Goal: Information Seeking & Learning: Learn about a topic

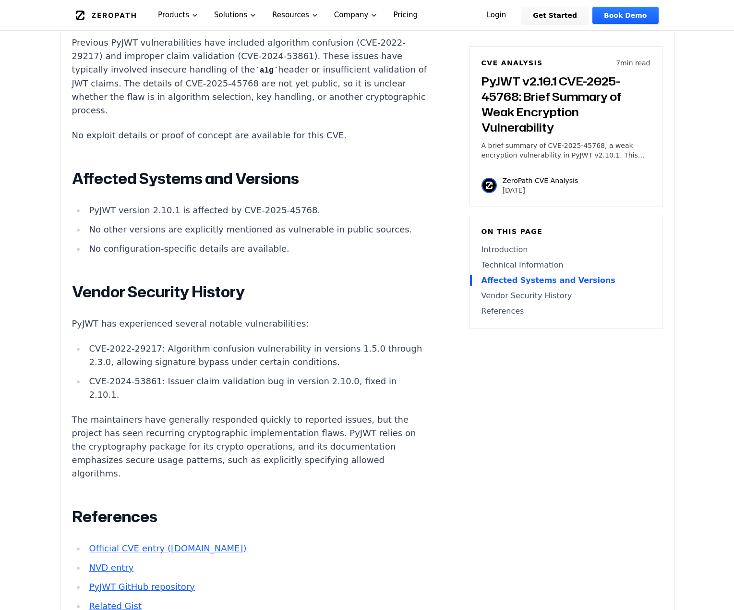
scroll to position [951, 0]
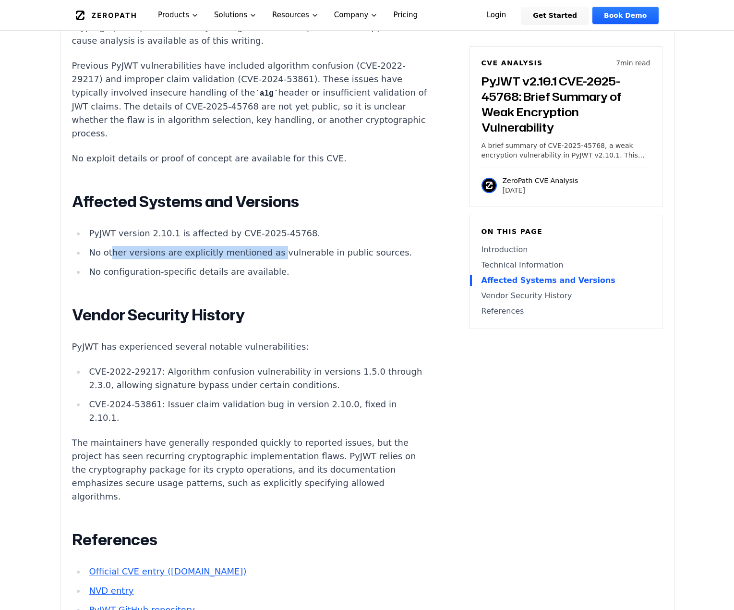
drag, startPoint x: 115, startPoint y: 227, endPoint x: 265, endPoint y: 229, distance: 149.8
click at [265, 246] on li "No other versions are explicitly mentioned as vulnerable in public sources." at bounding box center [257, 252] width 344 height 13
click at [123, 227] on li "PyJWT version 2.10.1 is affected by CVE-2025-45768." at bounding box center [257, 233] width 344 height 13
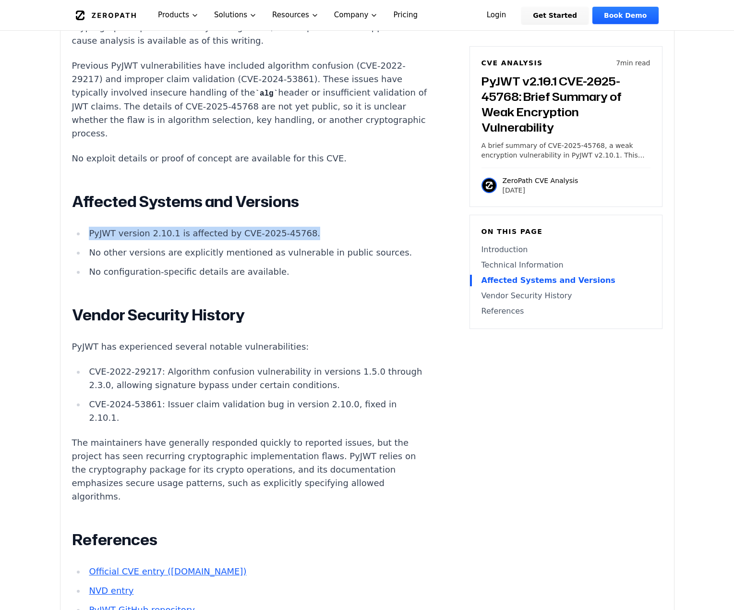
drag, startPoint x: 90, startPoint y: 207, endPoint x: 293, endPoint y: 206, distance: 202.6
click at [293, 227] on li "PyJWT version 2.10.1 is affected by CVE-2025-45768." at bounding box center [257, 233] width 344 height 13
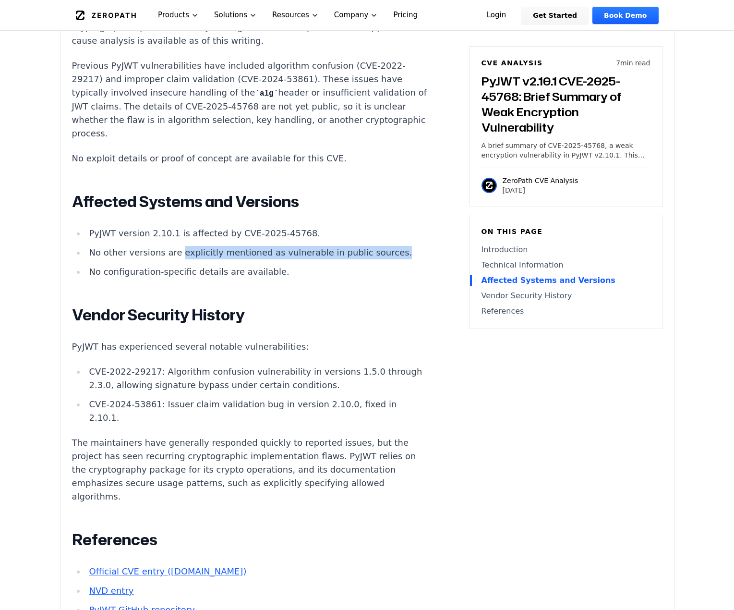
drag, startPoint x: 173, startPoint y: 227, endPoint x: 375, endPoint y: 230, distance: 202.1
click at [375, 230] on article "Introduction JWT tokens are a core component of authentication and authorizatio…" at bounding box center [265, 205] width 386 height 988
drag, startPoint x: 144, startPoint y: 229, endPoint x: 229, endPoint y: 229, distance: 84.5
click at [229, 246] on li "No other versions are explicitly mentioned as vulnerable in public sources." at bounding box center [257, 252] width 344 height 13
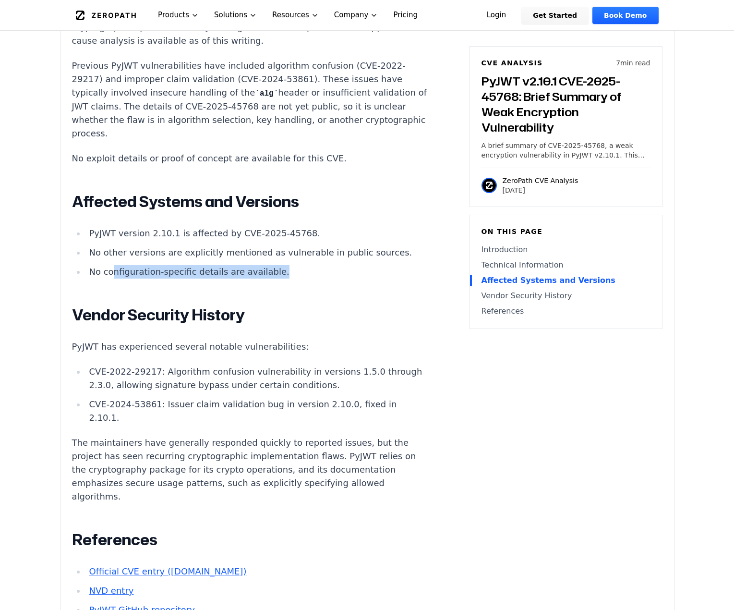
drag, startPoint x: 110, startPoint y: 245, endPoint x: 265, endPoint y: 250, distance: 154.2
click at [265, 265] on li "No configuration-specific details are available." at bounding box center [257, 271] width 344 height 13
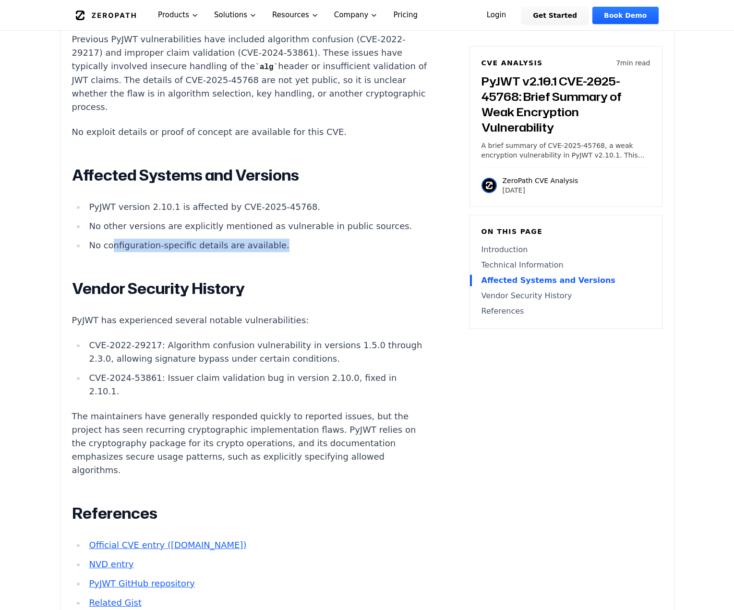
scroll to position [999, 0]
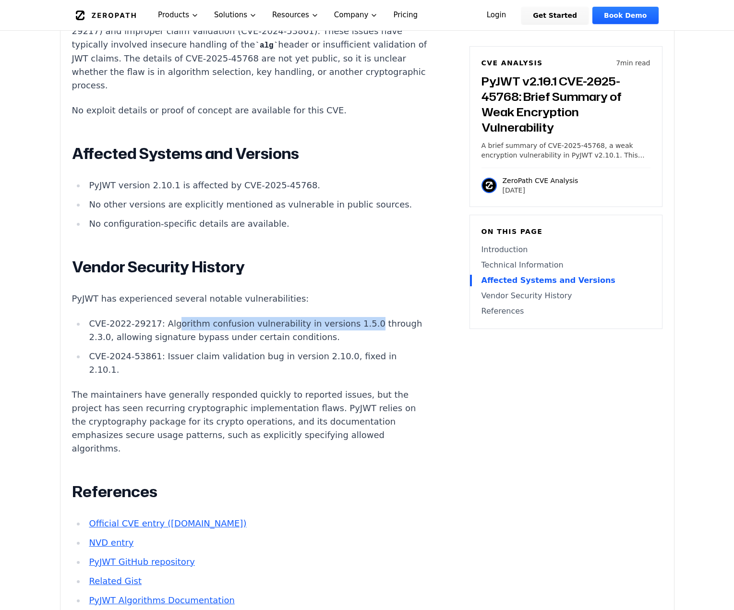
drag, startPoint x: 172, startPoint y: 295, endPoint x: 351, endPoint y: 300, distance: 179.6
click at [351, 317] on li "CVE-2022-29217: Algorithm confusion vulnerability in versions 1.5.0 through 2.3…" at bounding box center [257, 330] width 344 height 27
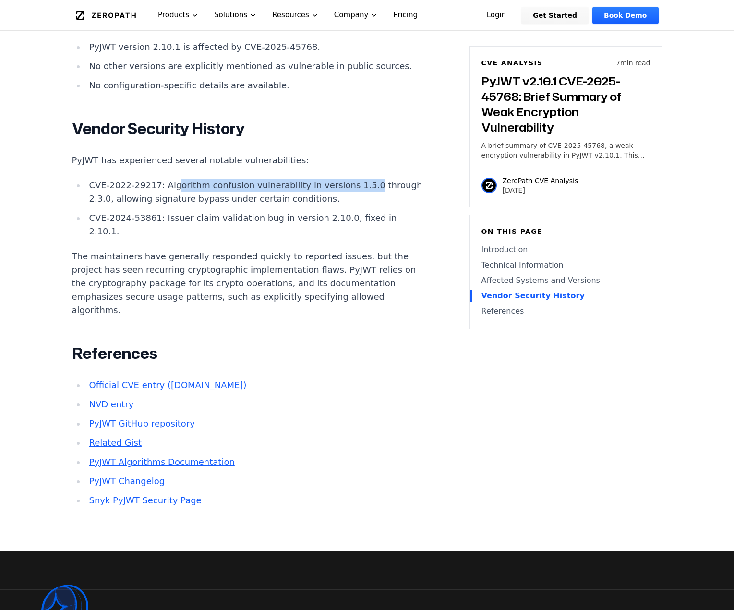
scroll to position [1143, 0]
